Goal: Transaction & Acquisition: Purchase product/service

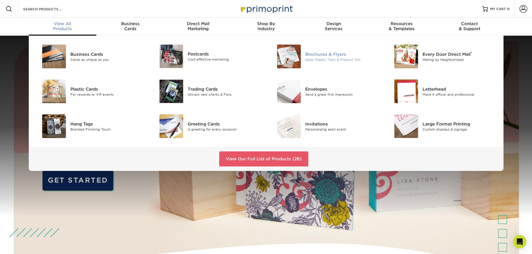
click at [301, 54] on div at bounding box center [285, 57] width 39 height 24
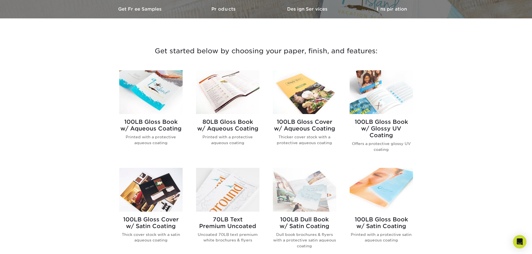
scroll to position [167, 0]
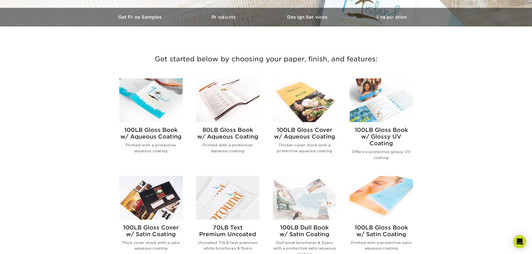
click at [230, 95] on img at bounding box center [227, 100] width 63 height 44
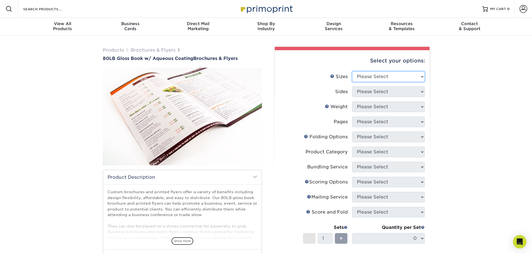
click at [412, 78] on select "Please Select 3.67" x 8.5" 3.67" x 8.5" 4" x 6" 4" x 8.5" 4" x 9" 4" x 11" 4" x…" at bounding box center [388, 76] width 73 height 11
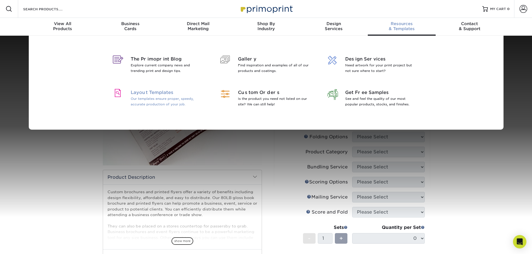
click at [154, 94] on span "Layout Templates" at bounding box center [167, 92] width 72 height 7
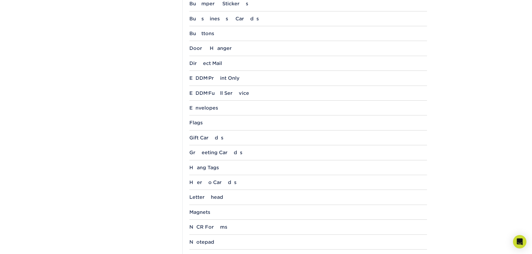
scroll to position [223, 0]
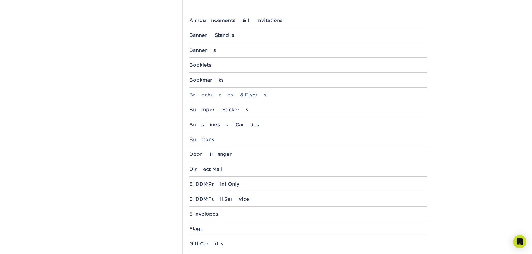
click at [223, 93] on div "Brochures & Flyers" at bounding box center [307, 95] width 237 height 6
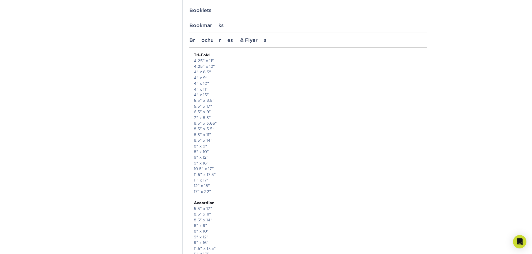
scroll to position [279, 0]
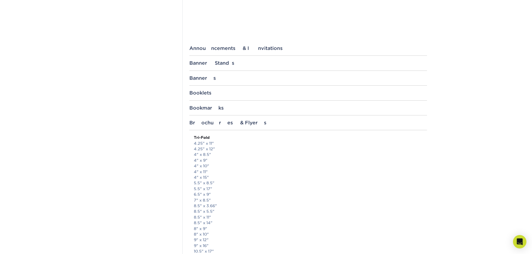
scroll to position [223, 0]
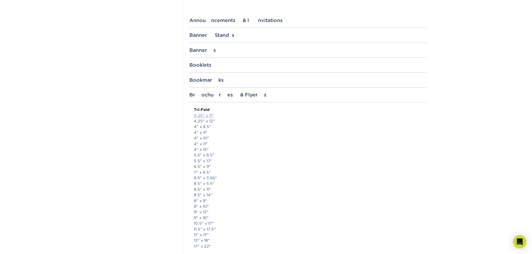
click at [212, 115] on link "4.25" x 11"" at bounding box center [204, 115] width 20 height 4
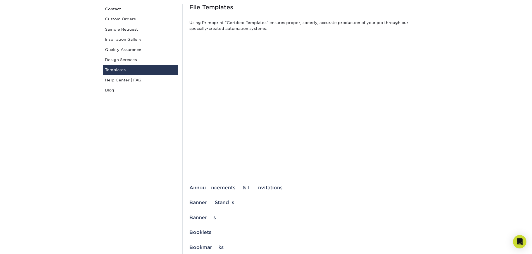
scroll to position [0, 0]
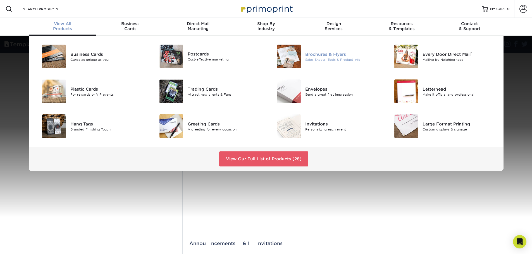
click at [326, 57] on div "Brochures & Flyers Sales Sheets, Tools & Product Info" at bounding box center [342, 56] width 74 height 11
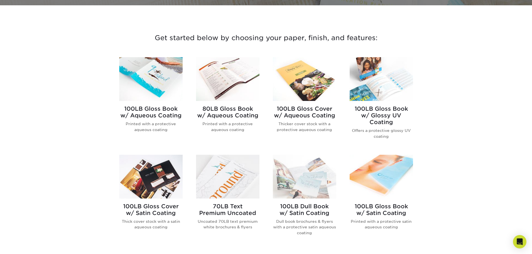
scroll to position [195, 0]
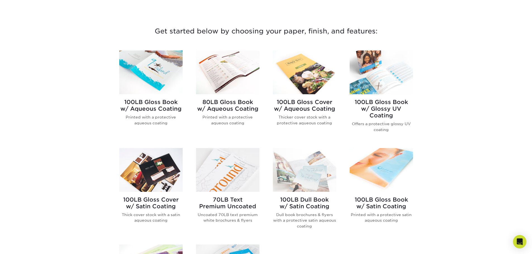
click at [302, 102] on h2 "100LB Gloss Cover w/ Aqueous Coating" at bounding box center [304, 105] width 63 height 13
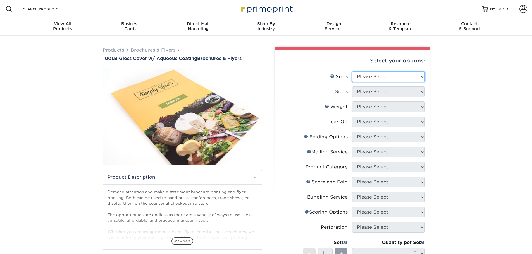
click at [391, 79] on select "Please Select 3.5" x 8.5" 3.5" x 11" 3.67" x 8.5" 4" x 8.5" 4" x 11" 4" x 12" 4…" at bounding box center [388, 76] width 73 height 11
click at [386, 73] on select "Please Select 3.5" x 8.5" 3.5" x 11" 3.67" x 8.5" 4" x 8.5" 4" x 11" 4" x 12" 4…" at bounding box center [388, 76] width 73 height 11
